Goal: Information Seeking & Learning: Check status

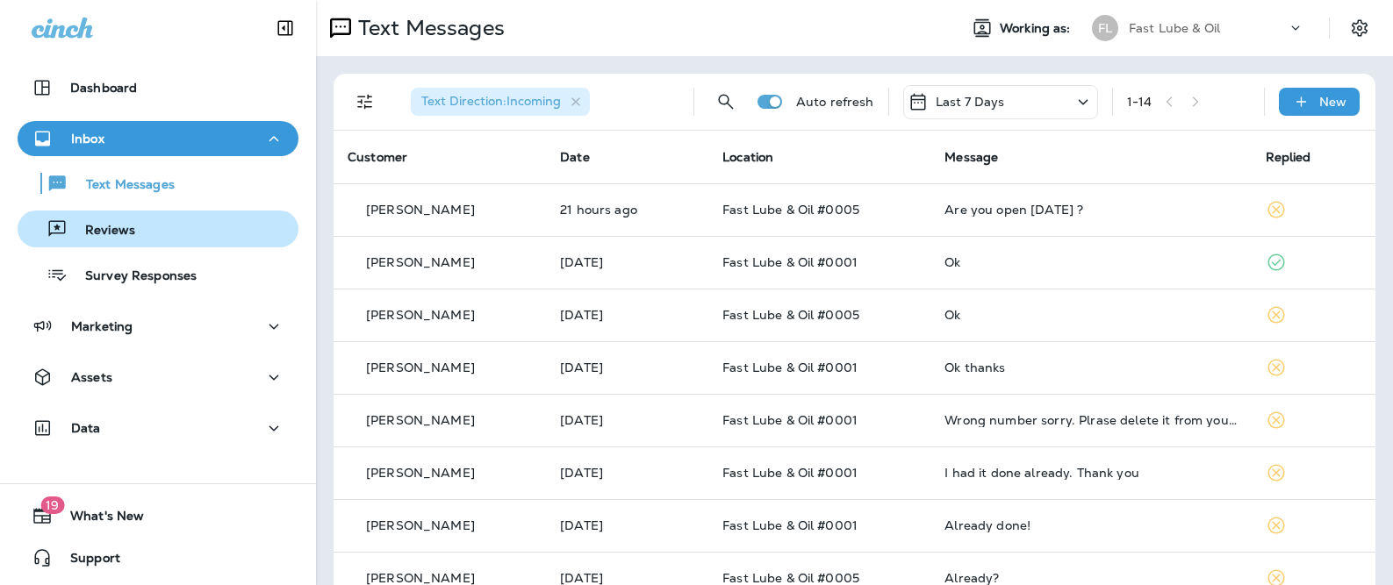
click at [158, 241] on div "Reviews" at bounding box center [158, 229] width 267 height 26
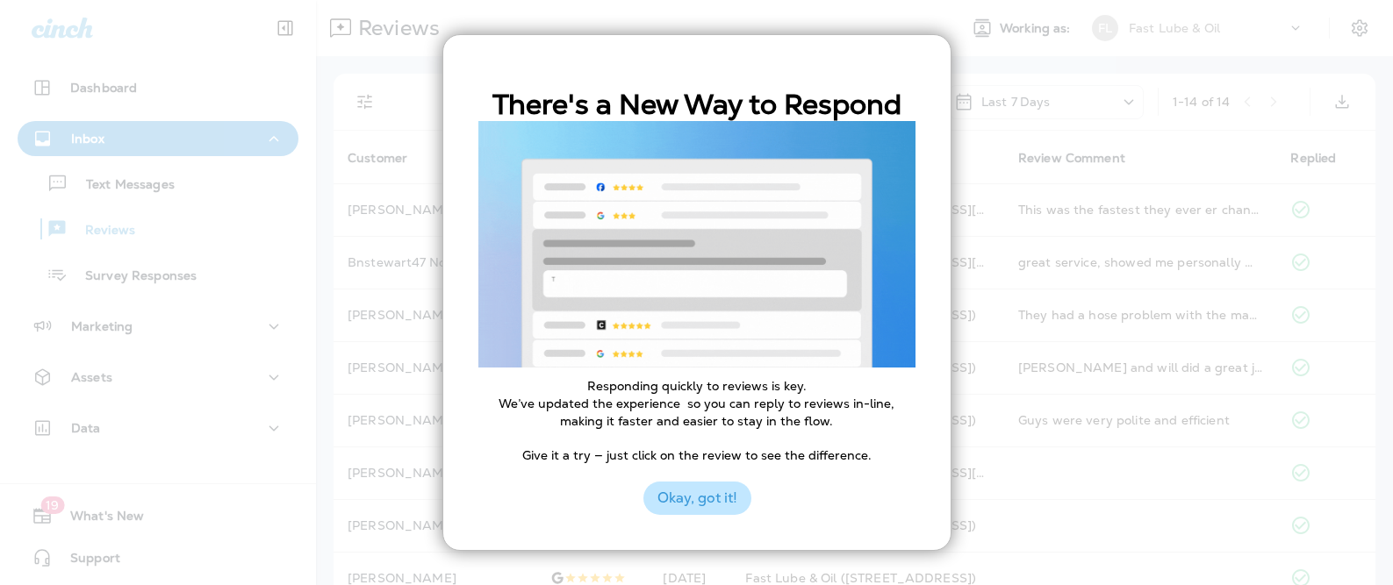
click at [716, 507] on button "Okay, got it!" at bounding box center [697, 498] width 108 height 33
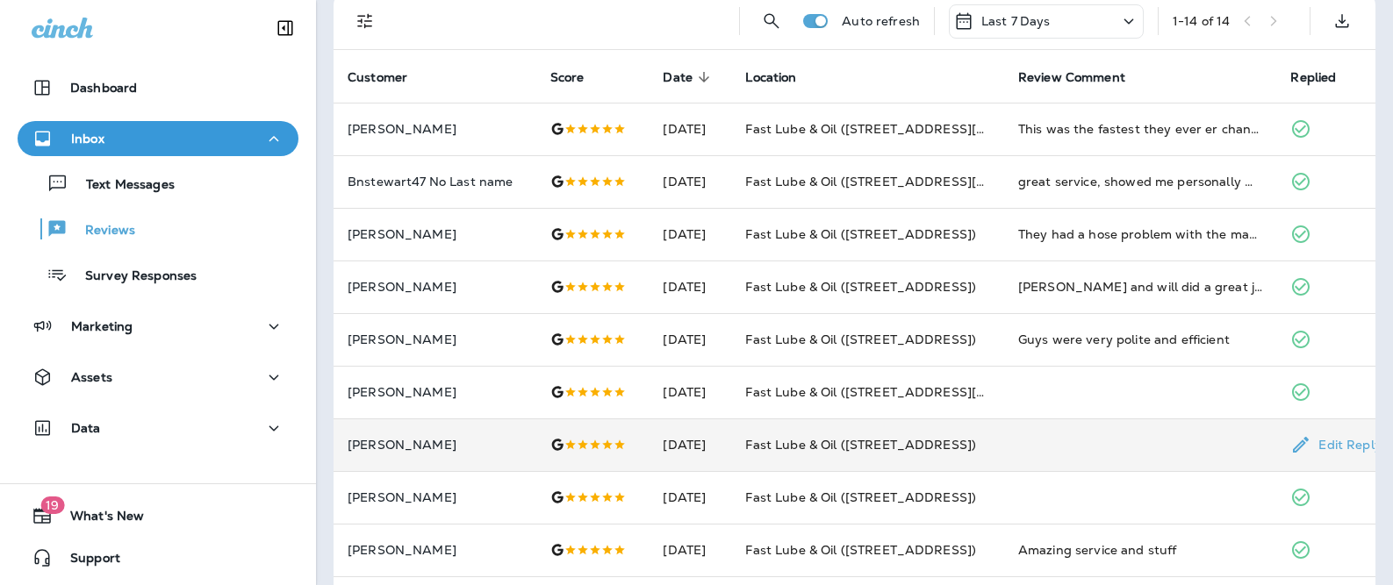
scroll to position [85, 0]
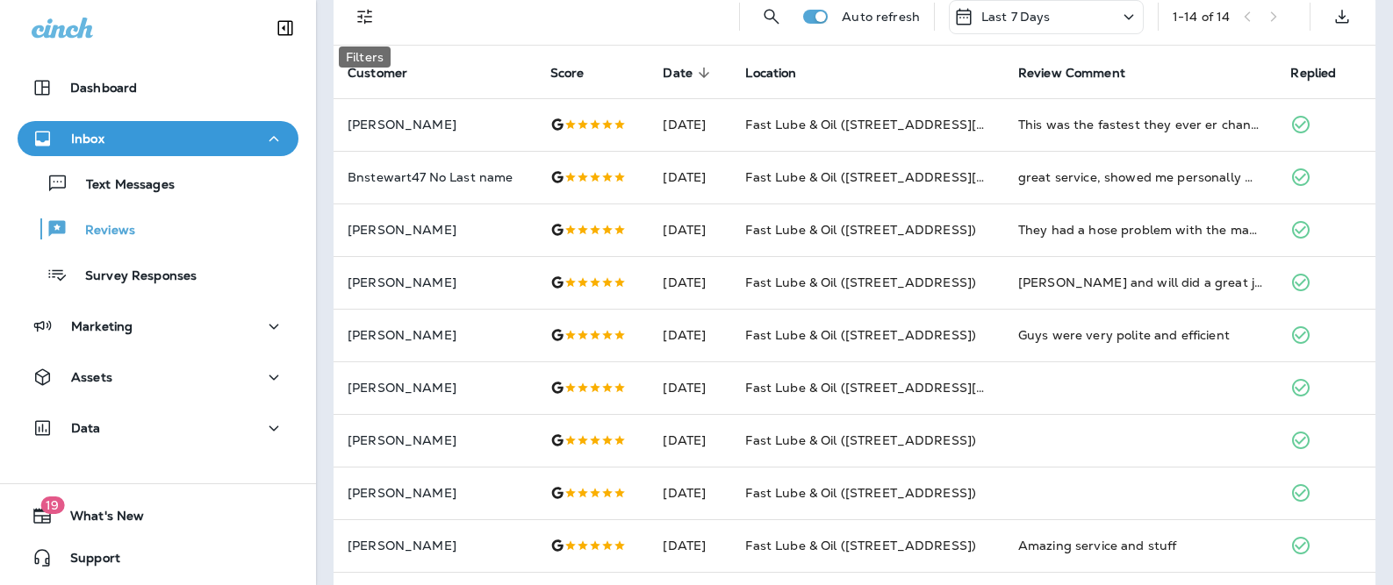
click at [359, 24] on icon "Filters" at bounding box center [365, 16] width 21 height 21
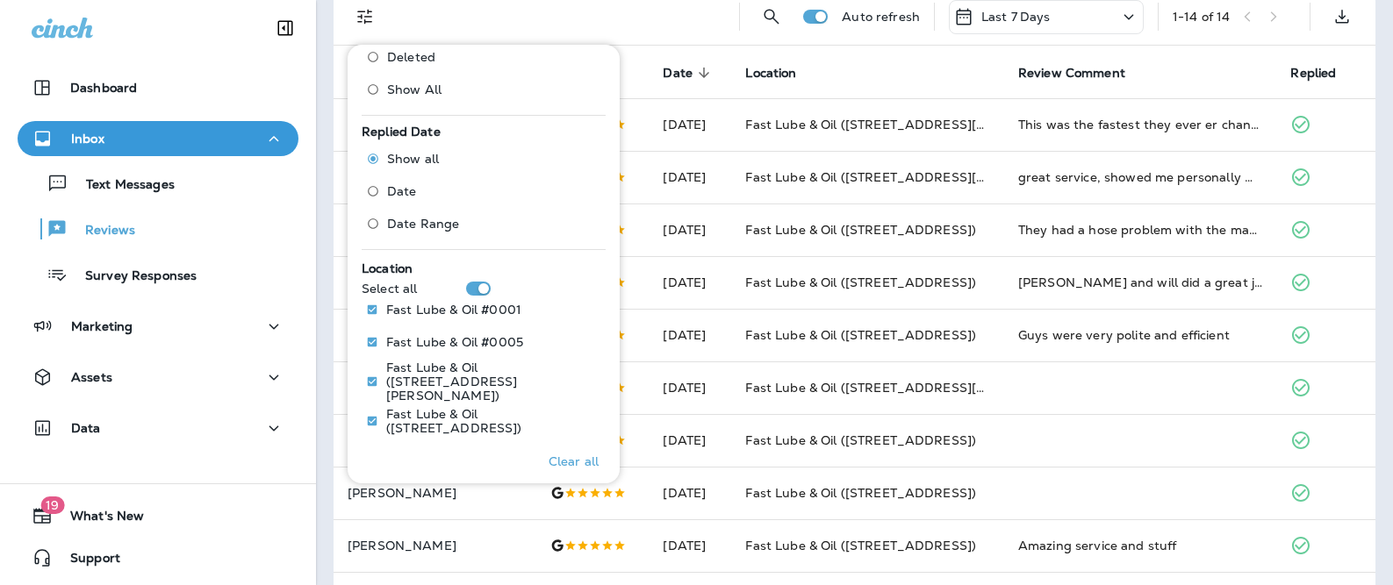
scroll to position [600, 0]
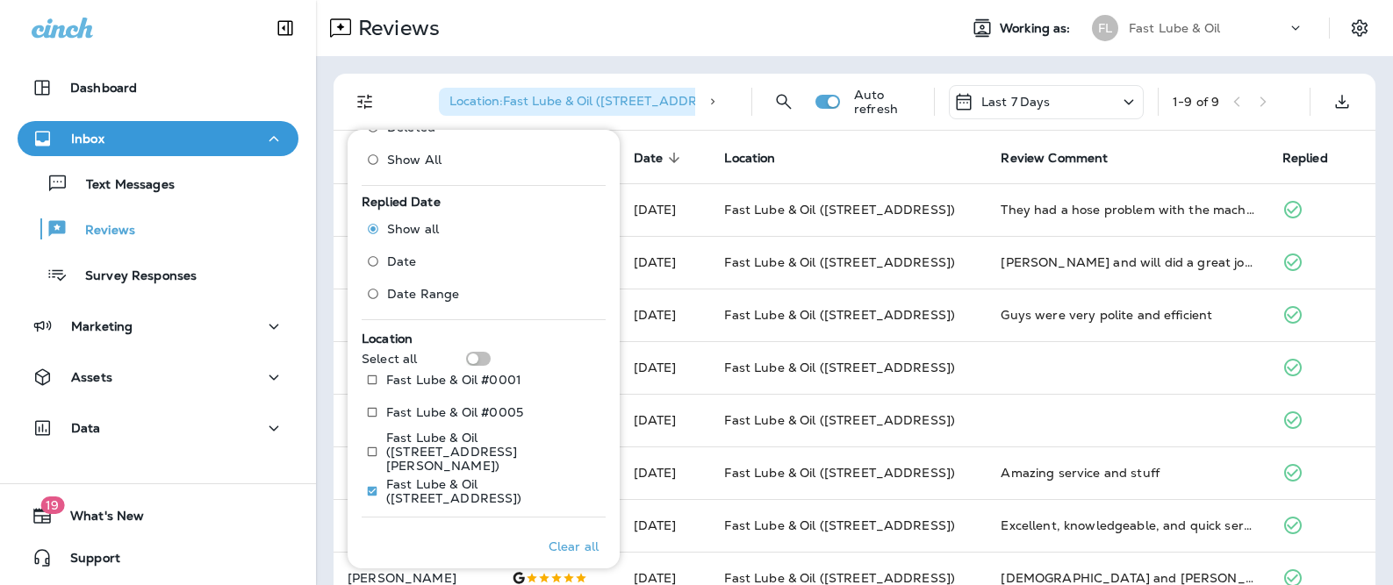
click at [425, 75] on div "Location : Fast Lube & Oil (460 West Marine Dr)" at bounding box center [567, 102] width 341 height 56
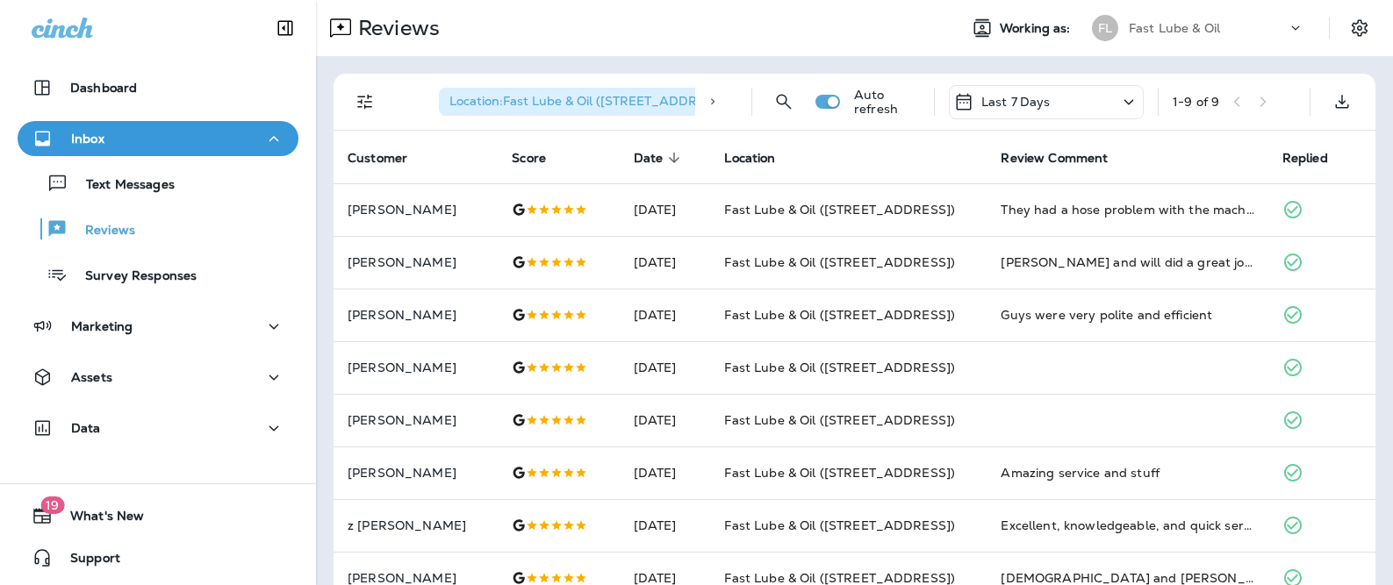
click at [1054, 96] on div "Last 7 Days" at bounding box center [1046, 102] width 195 height 34
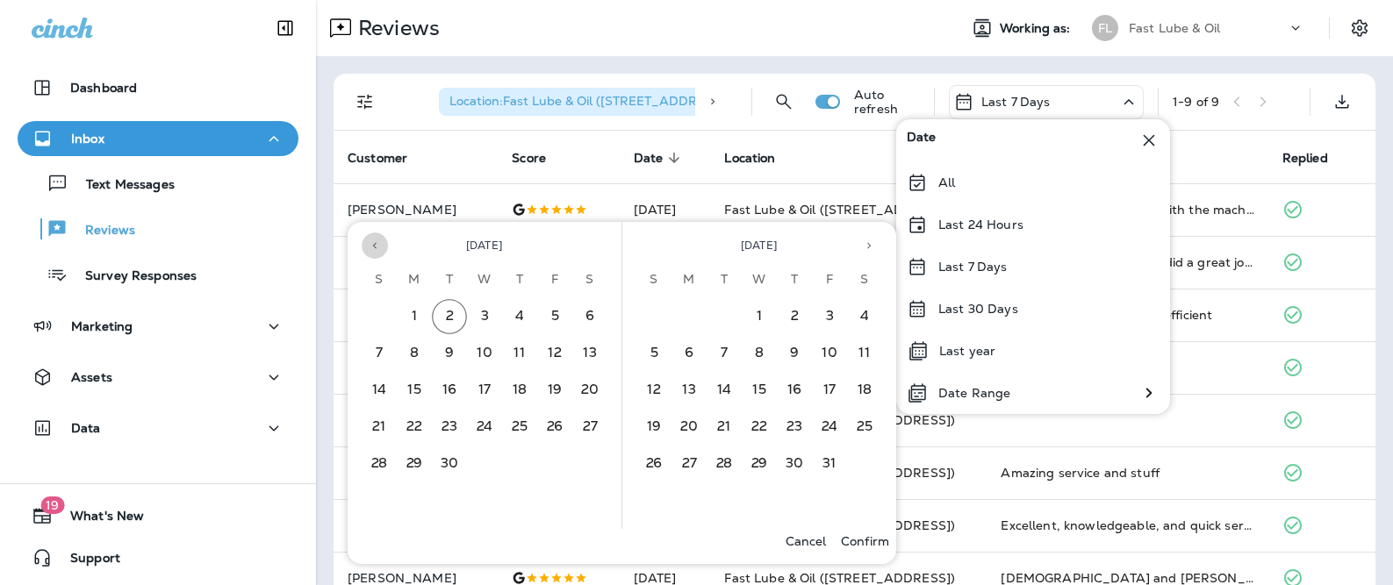
click at [381, 247] on button "Previous month" at bounding box center [375, 246] width 26 height 26
click at [377, 469] on button "24" at bounding box center [379, 464] width 35 height 35
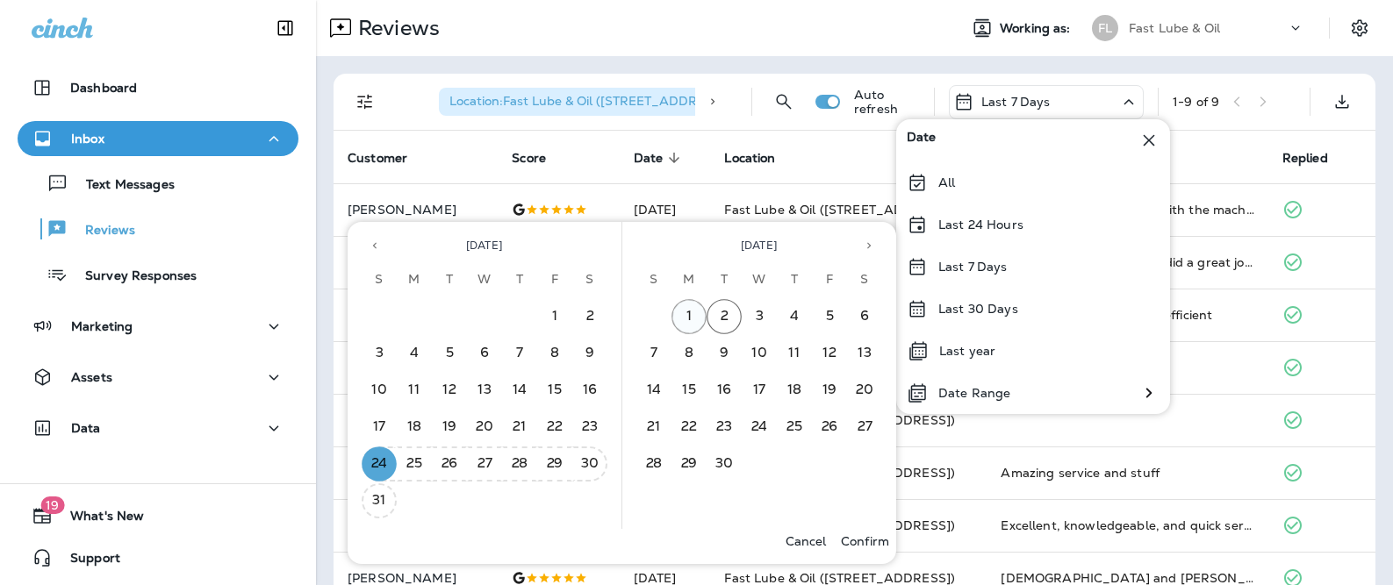
click at [683, 315] on button "1" at bounding box center [688, 316] width 35 height 35
click at [852, 539] on p "Confirm" at bounding box center [865, 541] width 48 height 14
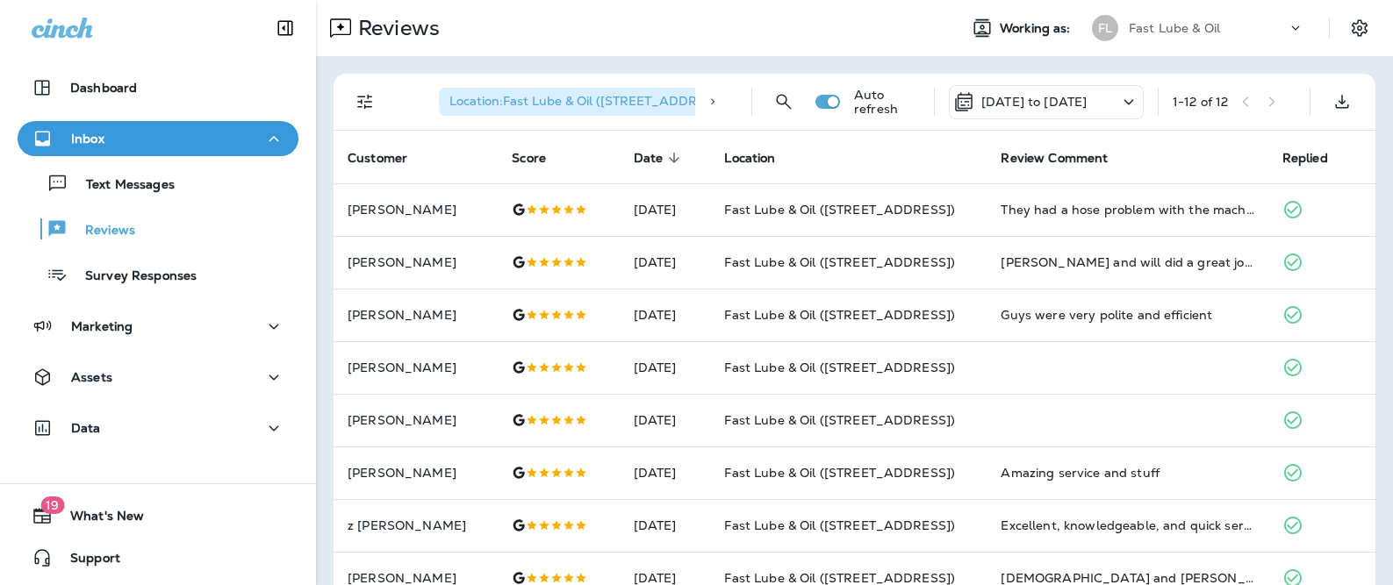
click at [637, 99] on span "Location : Fast Lube & Oil (460 West Marine Dr)" at bounding box center [589, 101] width 280 height 16
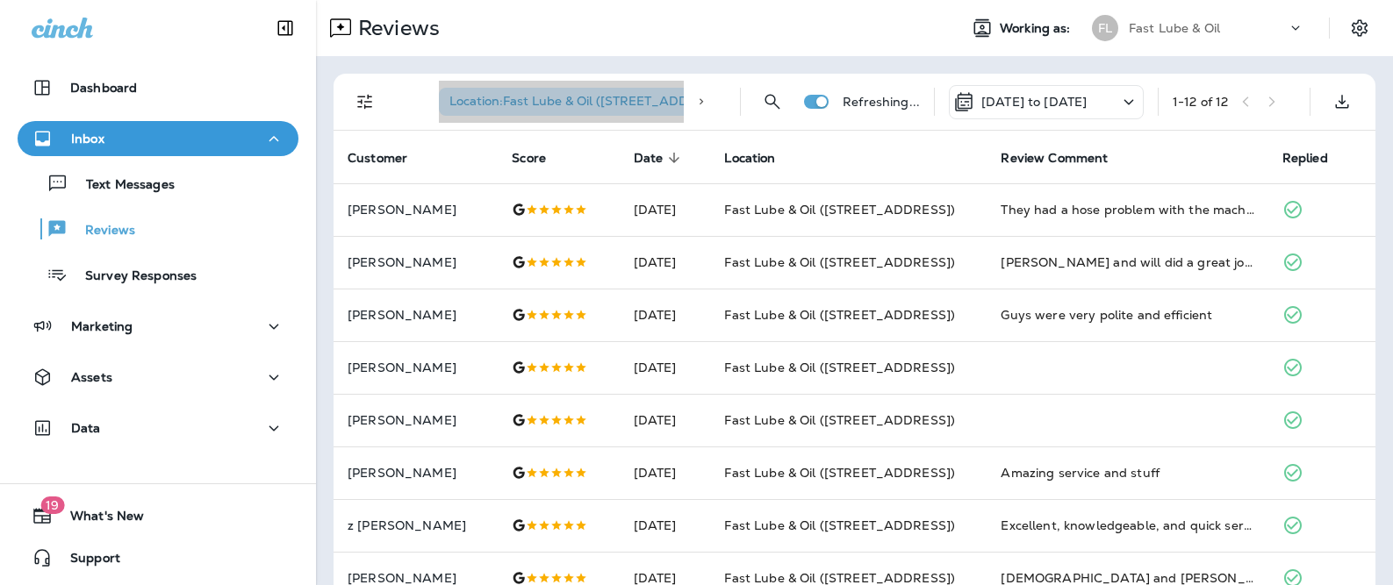
click at [628, 102] on span "Location : Fast Lube & Oil (460 West Marine Dr)" at bounding box center [589, 101] width 280 height 16
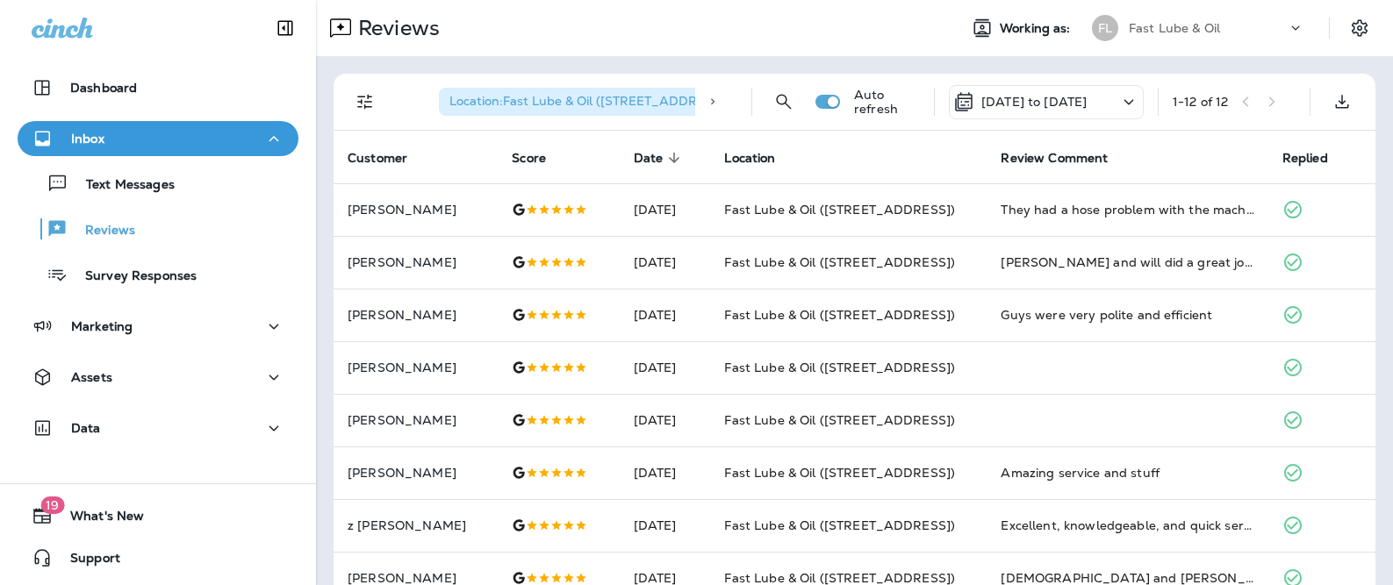
click at [601, 99] on span "Location : Fast Lube & Oil (460 West Marine Dr)" at bounding box center [589, 101] width 280 height 16
click at [358, 108] on icon "Filters" at bounding box center [365, 101] width 21 height 21
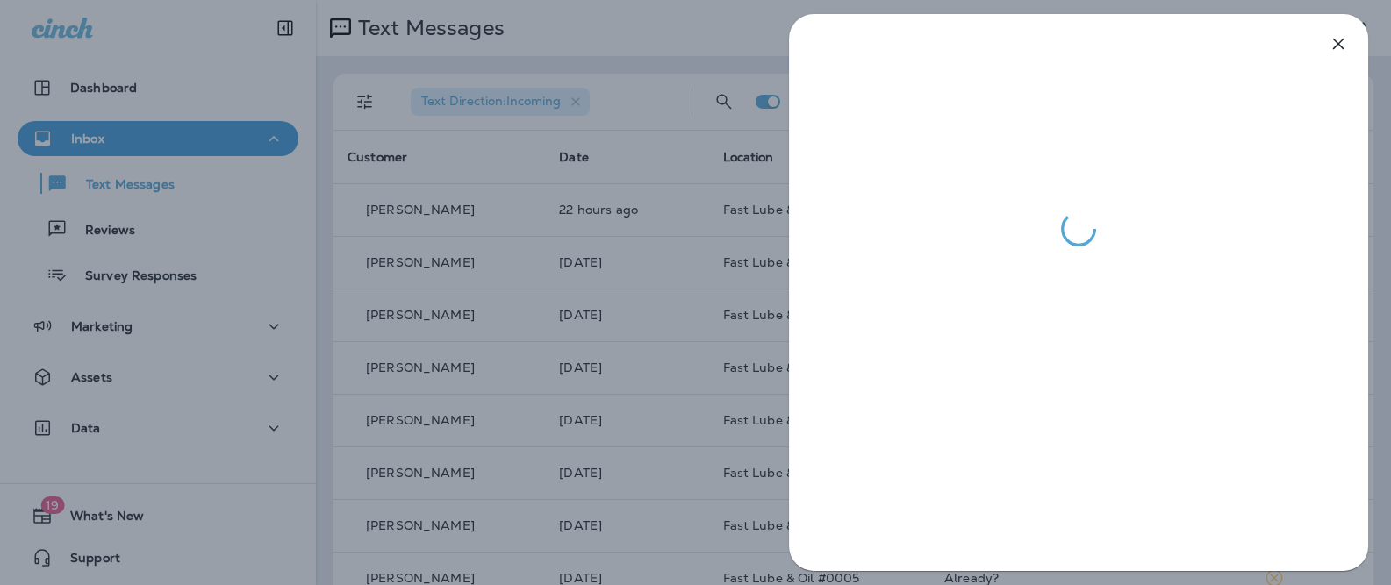
click at [504, 65] on div at bounding box center [695, 292] width 1391 height 585
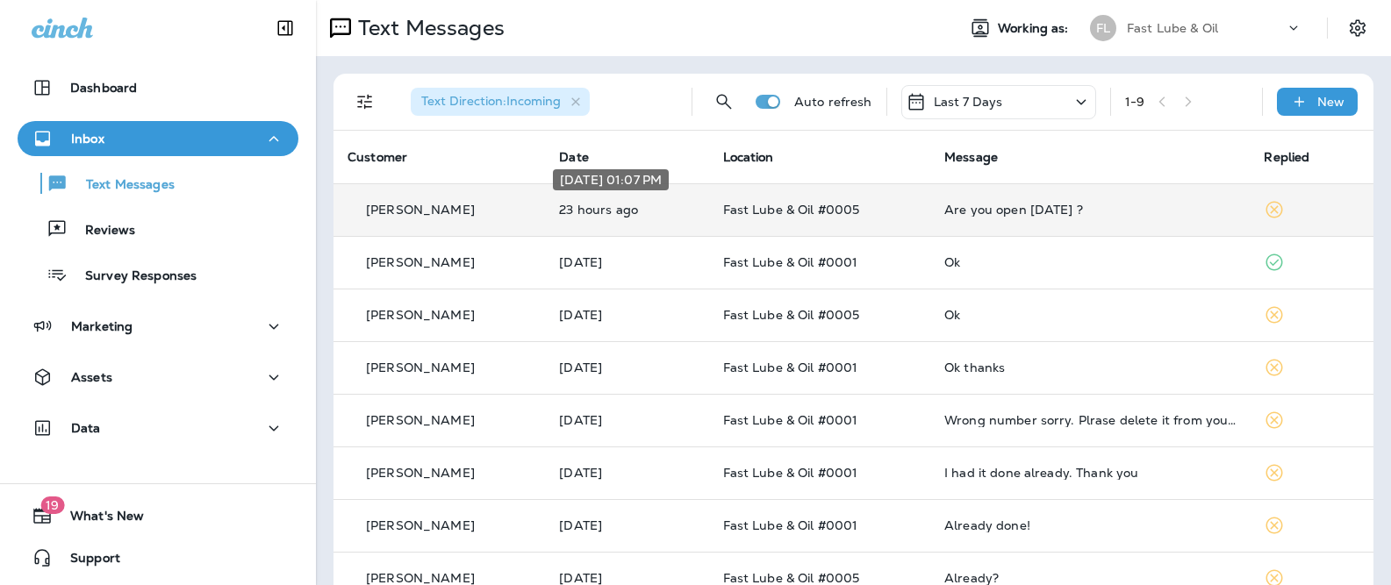
click at [623, 202] on div "Sep 1, 2025 01:07 PM" at bounding box center [610, 185] width 119 height 35
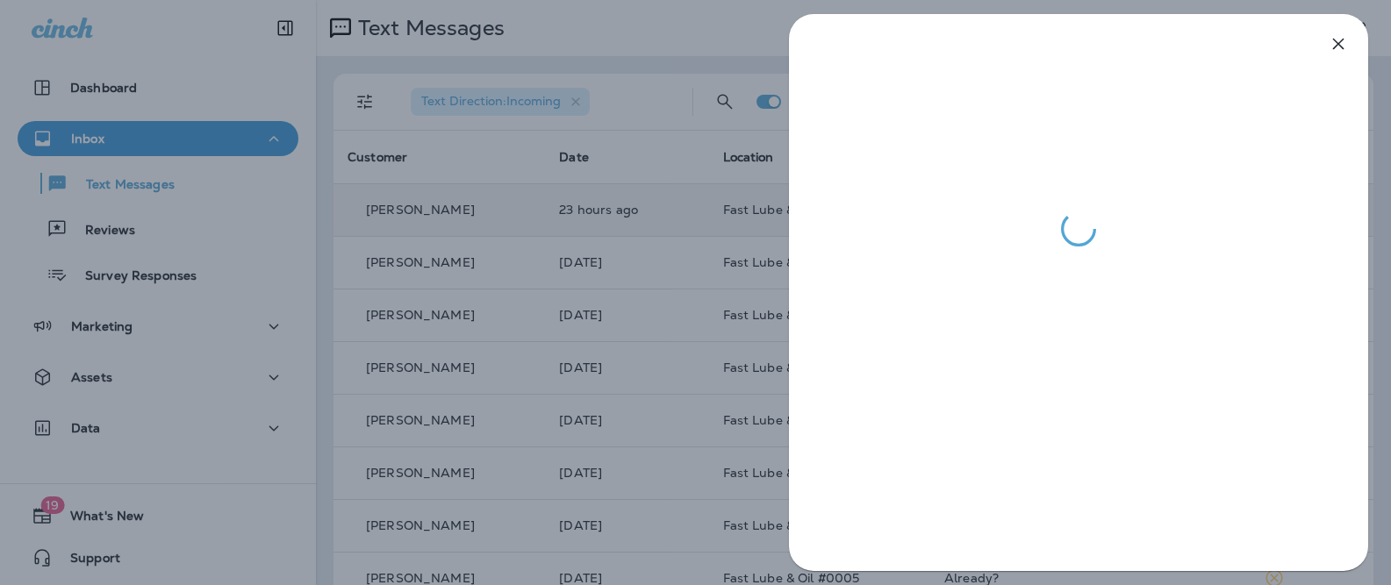
click at [567, 204] on div at bounding box center [695, 292] width 1391 height 585
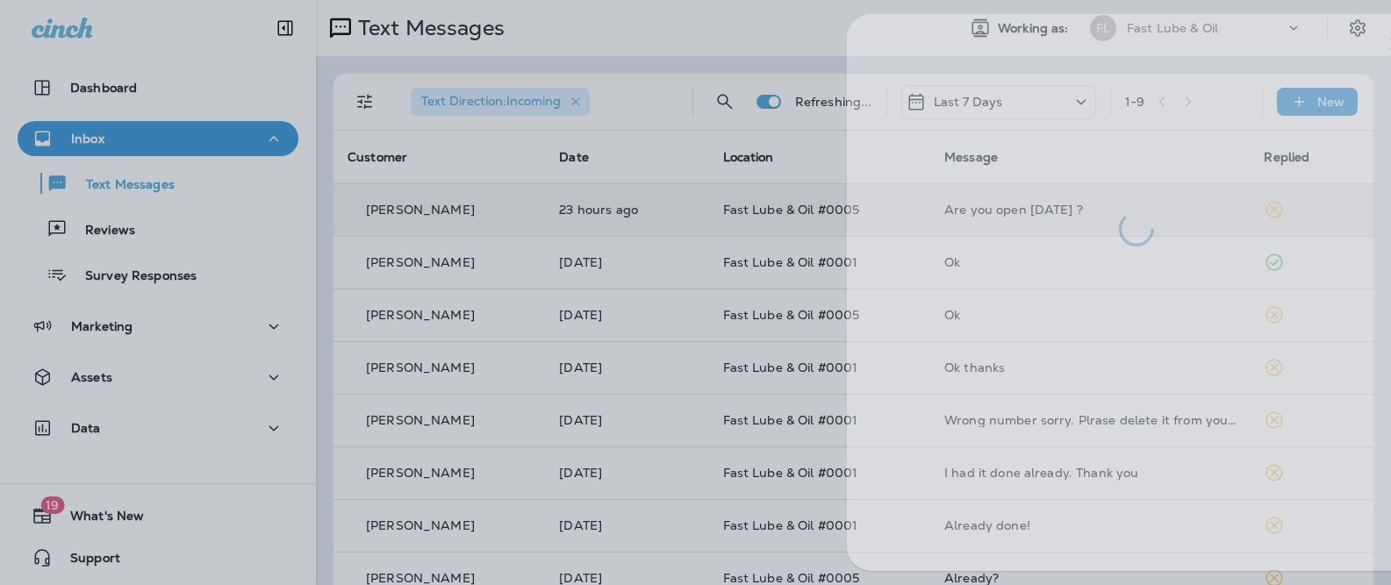
click at [350, 112] on div at bounding box center [753, 292] width 1391 height 585
